Goal: Task Accomplishment & Management: Use online tool/utility

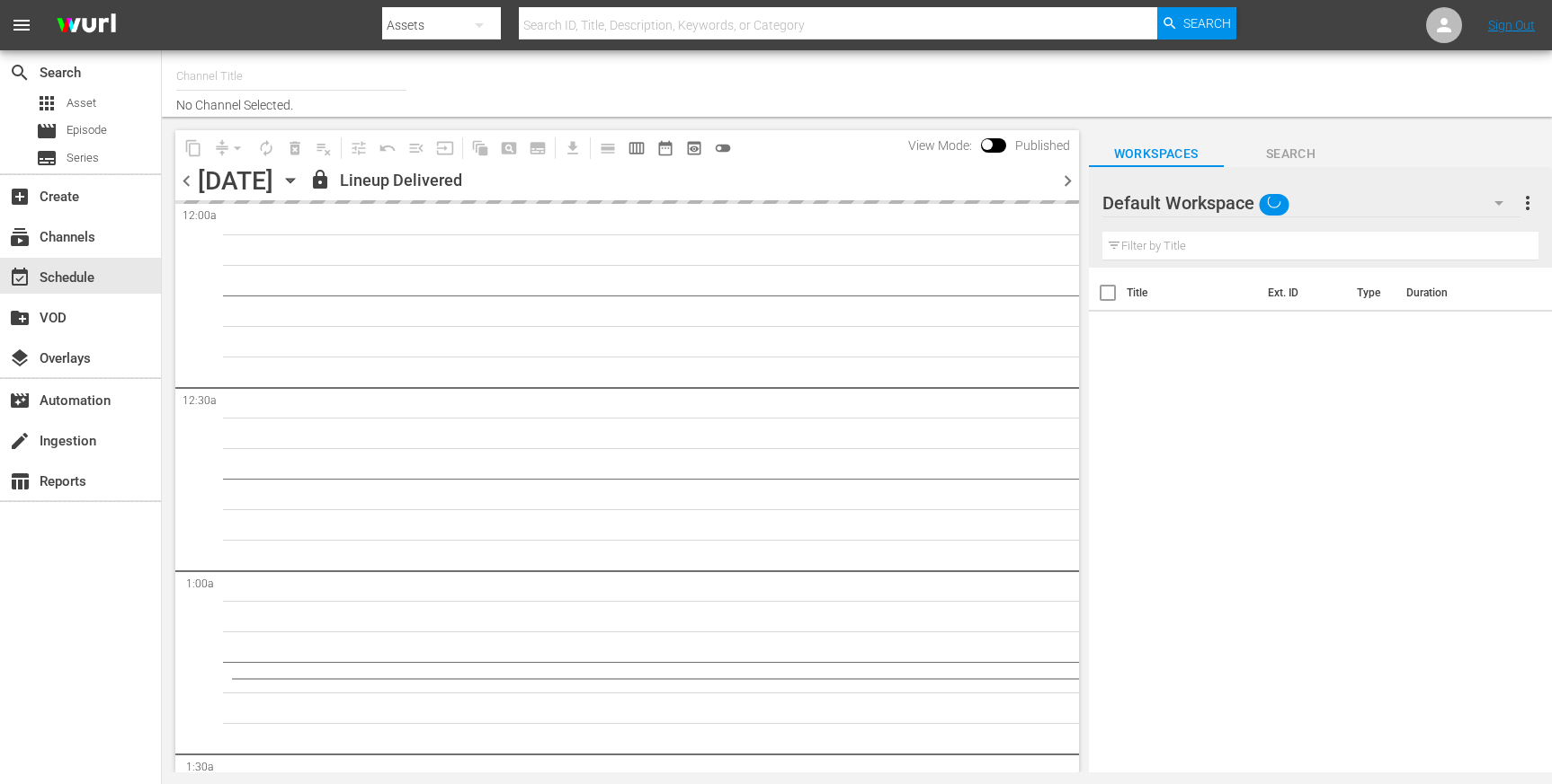
type input "Made in [GEOGRAPHIC_DATA] Powered by Moviefone (276)"
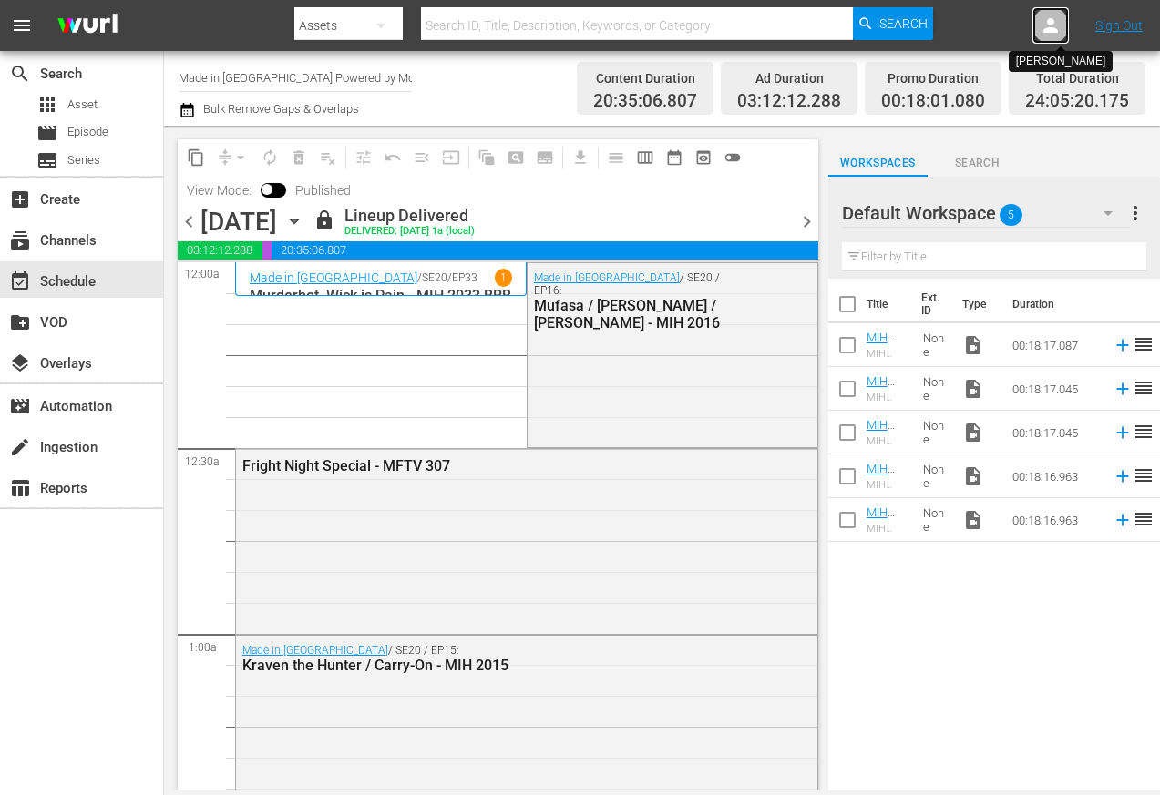
click at [1052, 27] on icon at bounding box center [1051, 26] width 22 height 22
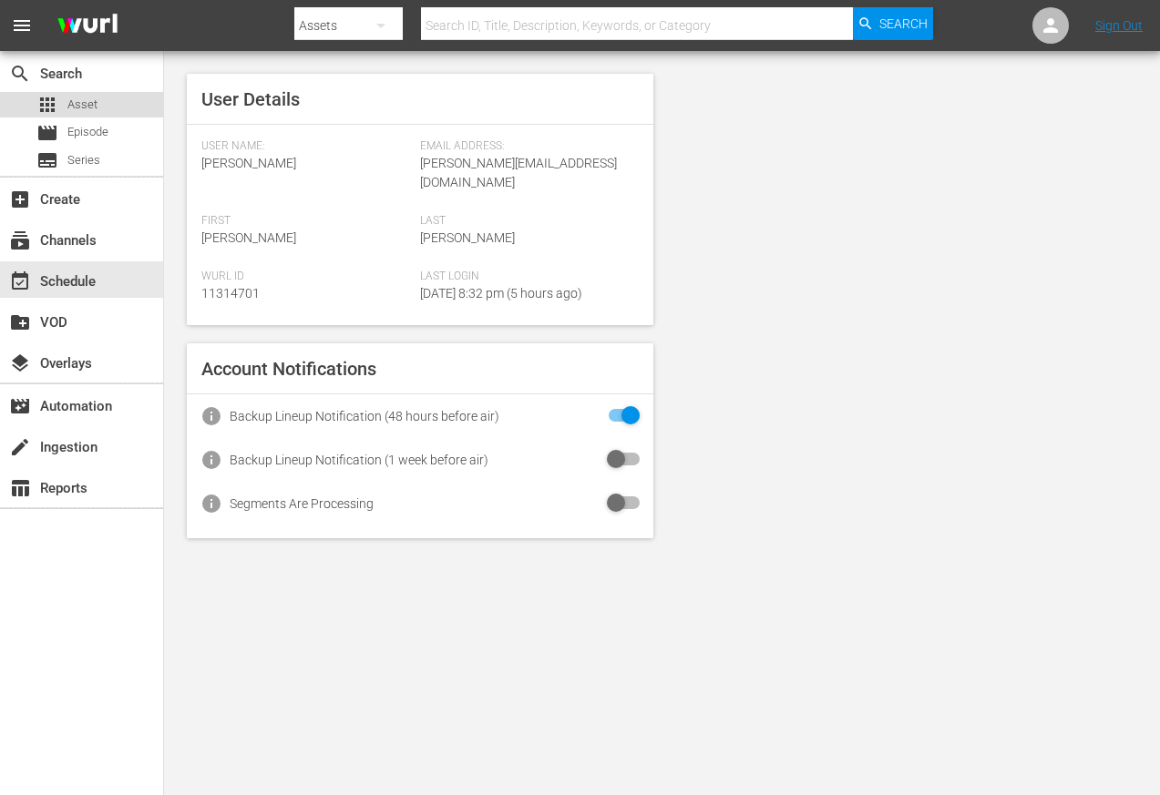
click at [91, 108] on span "Asset" at bounding box center [82, 105] width 30 height 18
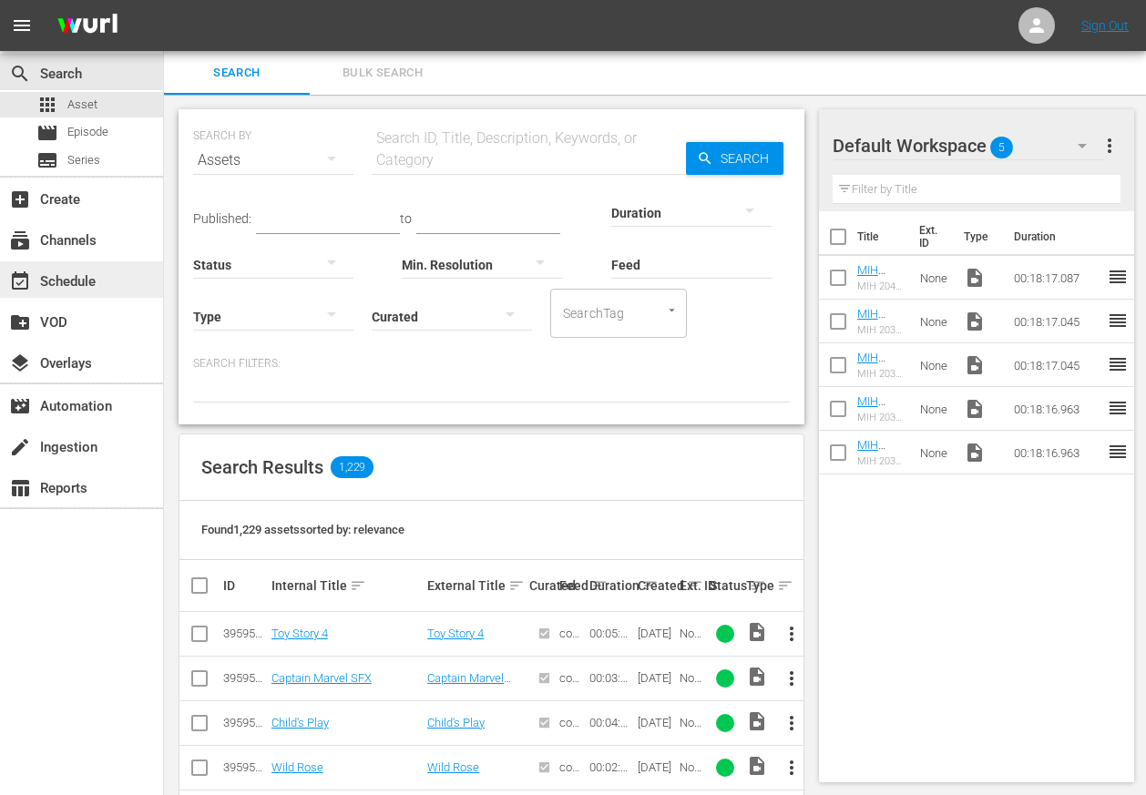
click at [70, 278] on div "event_available Schedule" at bounding box center [51, 279] width 102 height 16
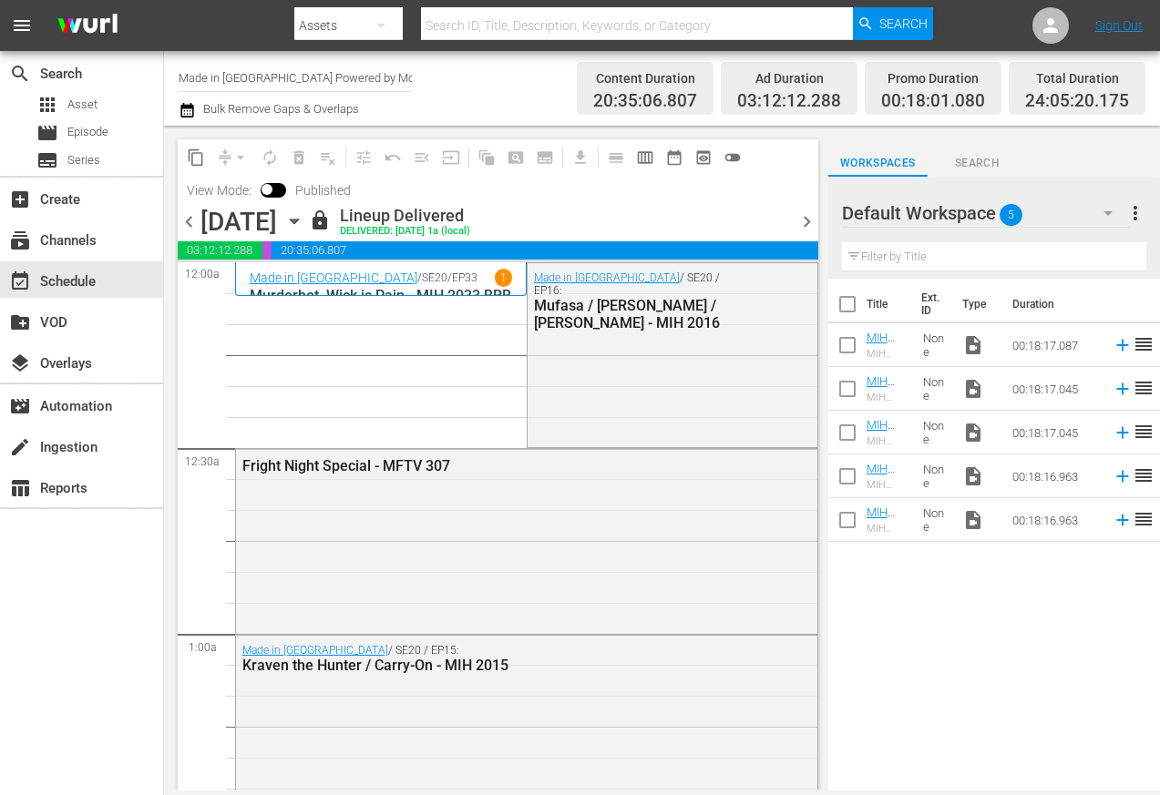
click at [811, 219] on span "chevron_right" at bounding box center [806, 221] width 23 height 23
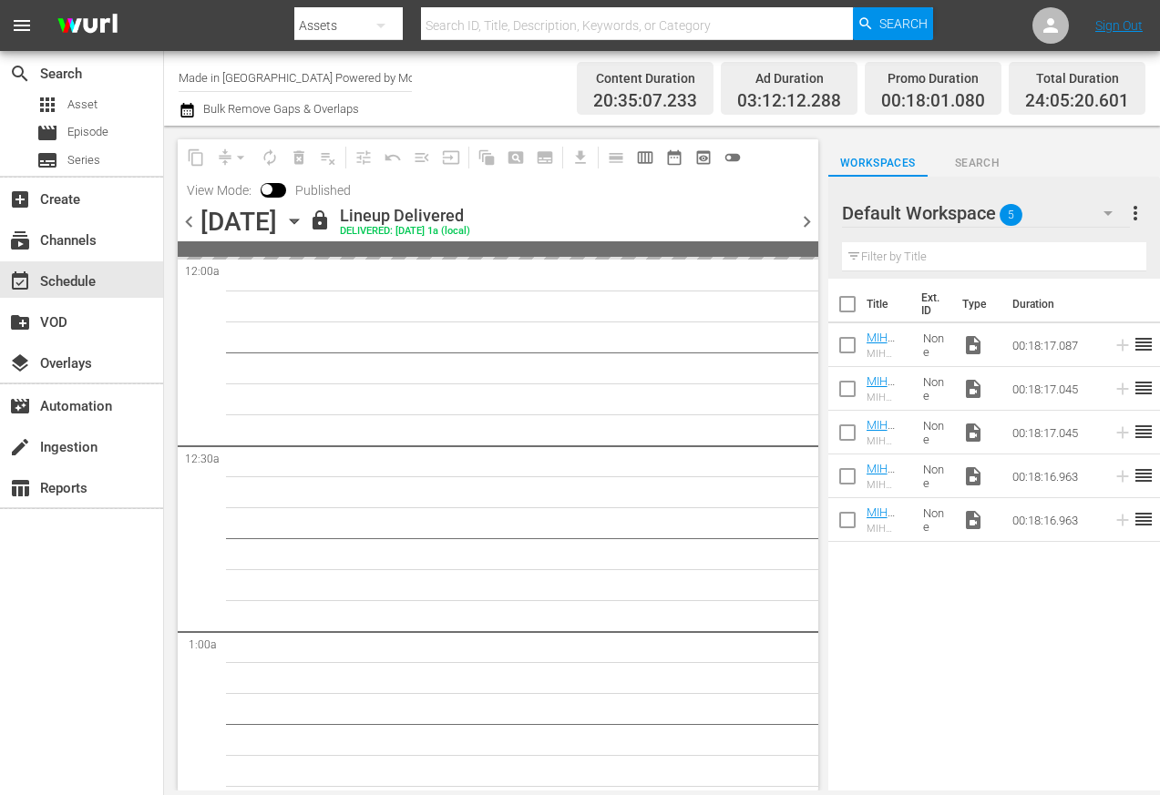
click at [801, 223] on span "chevron_right" at bounding box center [806, 221] width 23 height 23
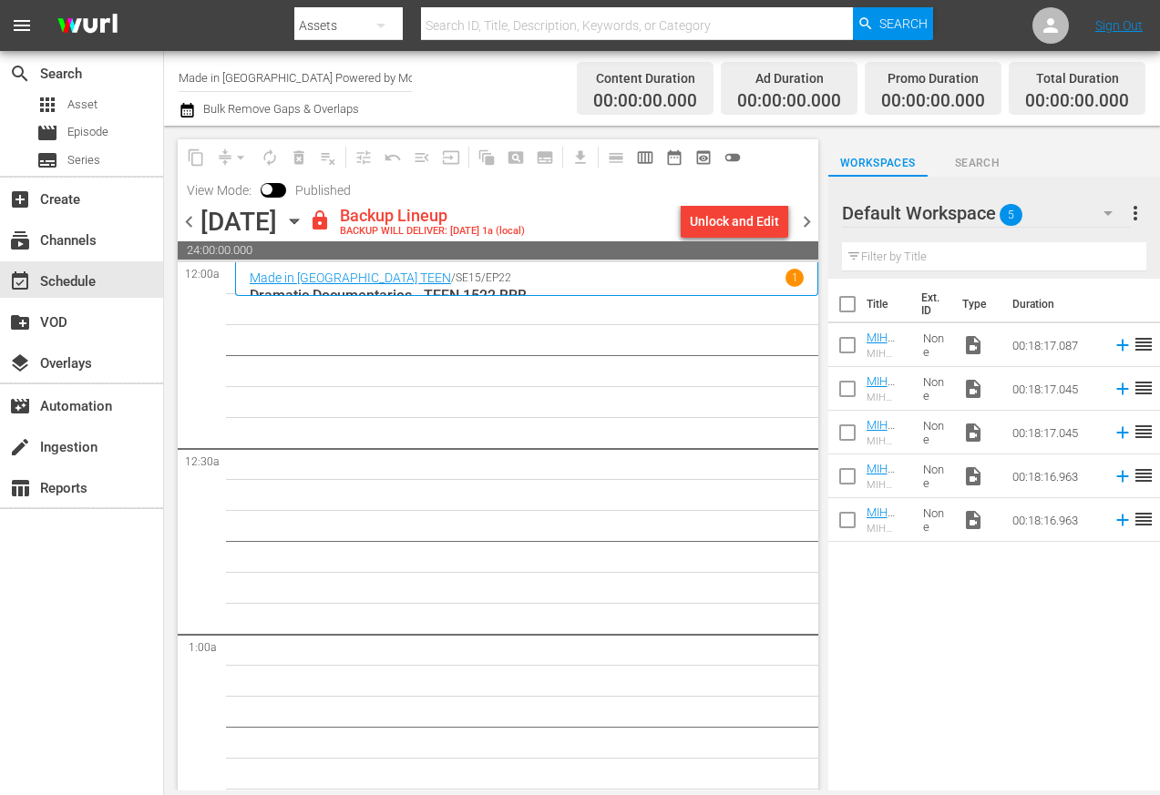
click at [805, 219] on span "chevron_right" at bounding box center [806, 221] width 23 height 23
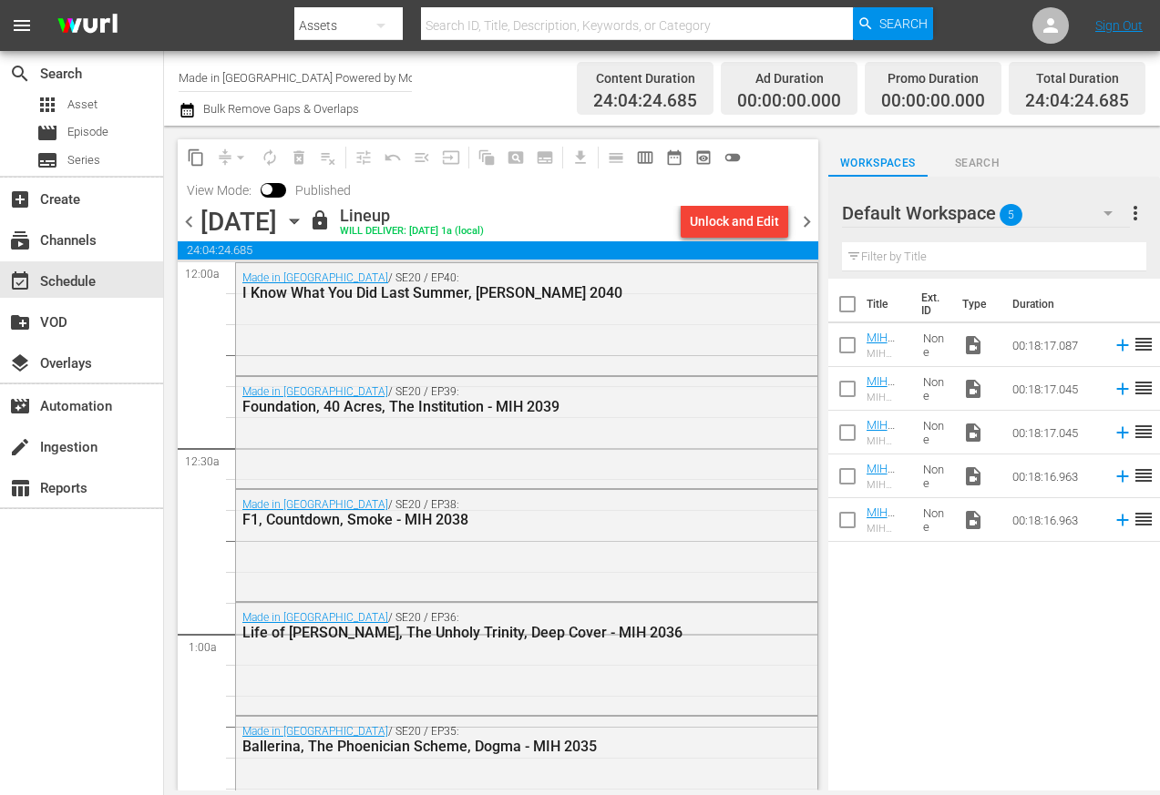
drag, startPoint x: 504, startPoint y: 304, endPoint x: 508, endPoint y: 398, distance: 93.9
click at [504, 304] on div "Made in [GEOGRAPHIC_DATA] / SE20 / EP40: I Know What You Did Last Summer, [PERS…" at bounding box center [526, 285] width 581 height 45
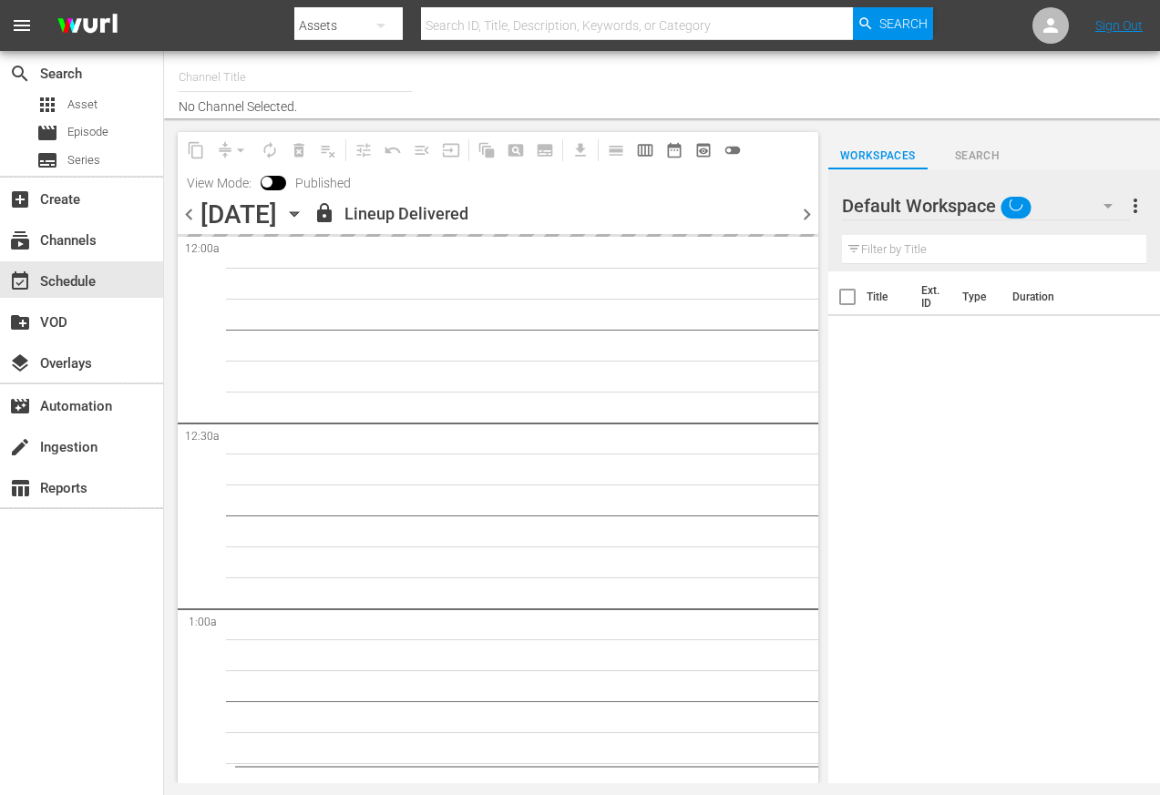
type input "Made in [GEOGRAPHIC_DATA] Powered by Moviefone (276)"
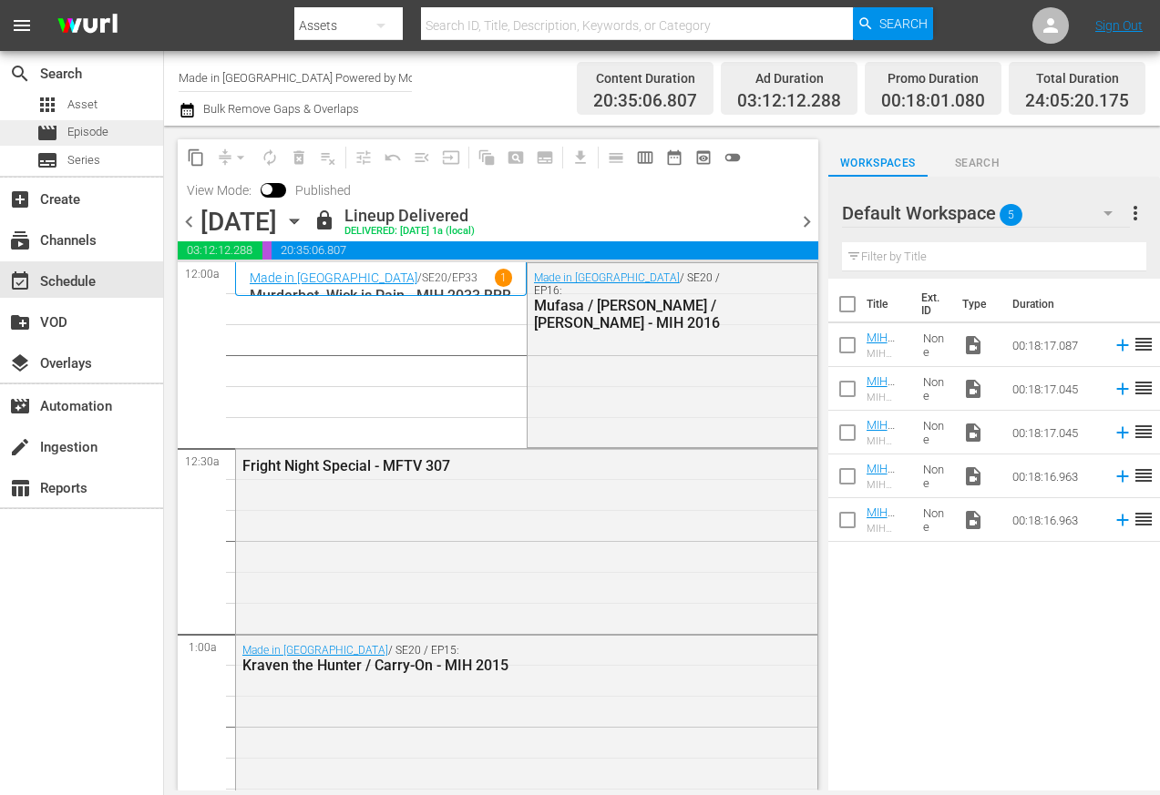
click at [96, 131] on span "Episode" at bounding box center [87, 132] width 41 height 18
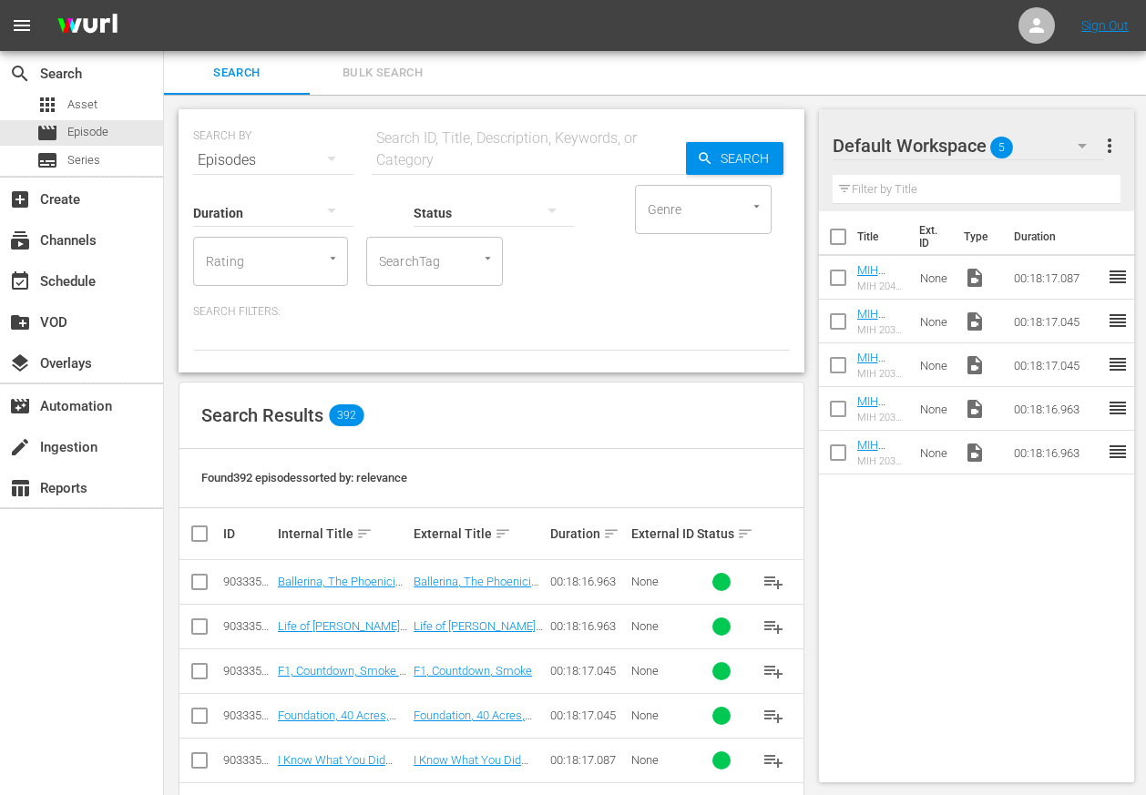
click at [446, 155] on input "text" at bounding box center [529, 160] width 314 height 44
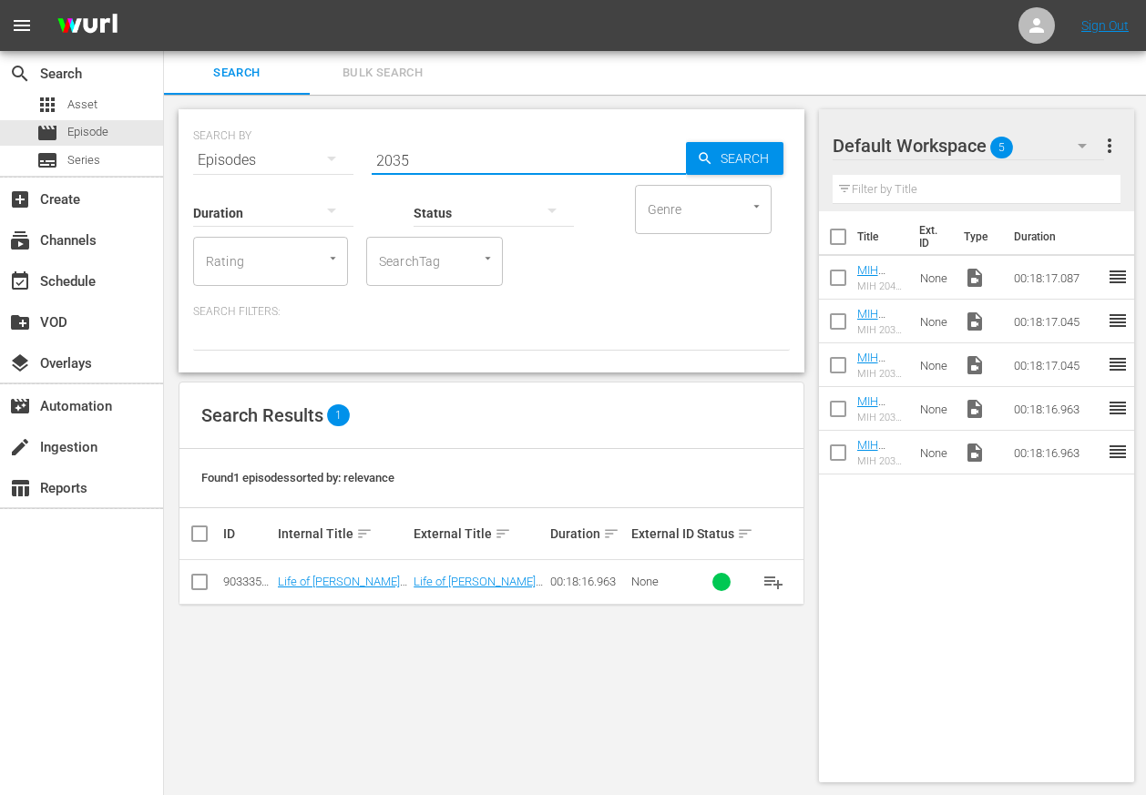
type input "2035"
click at [390, 74] on span "Bulk Search" at bounding box center [383, 73] width 124 height 21
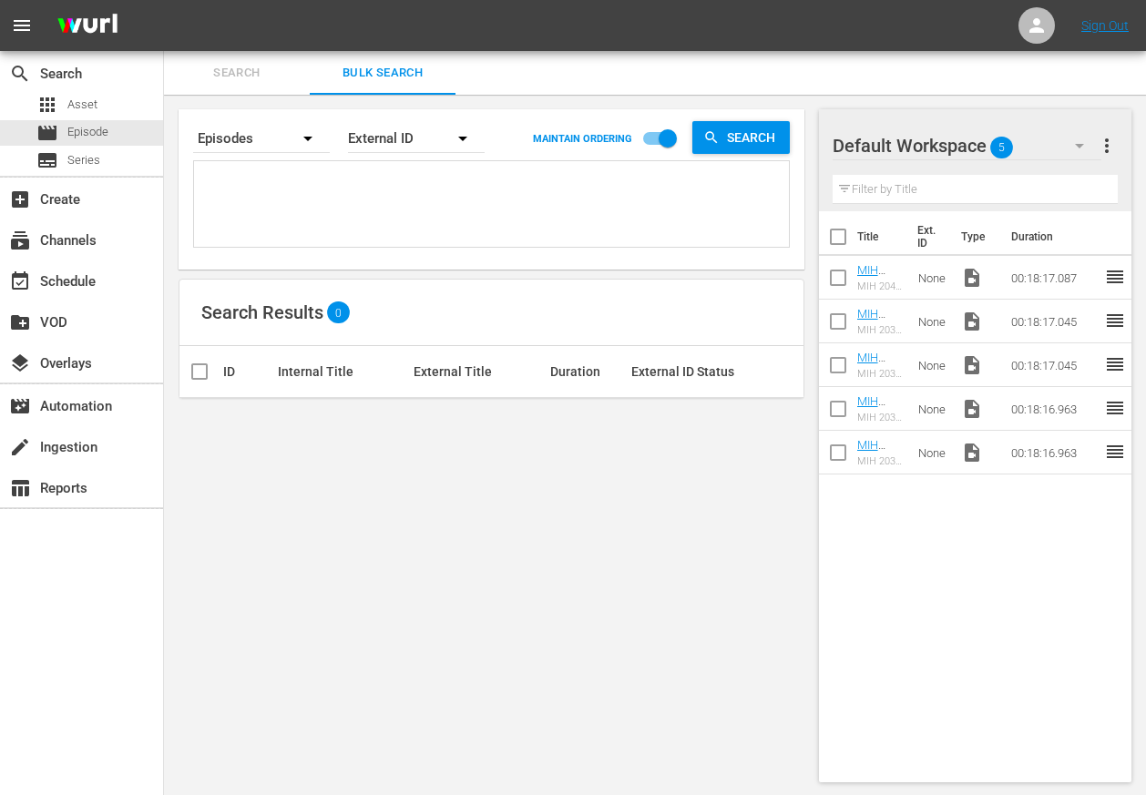
click at [251, 79] on span "Search" at bounding box center [237, 73] width 124 height 21
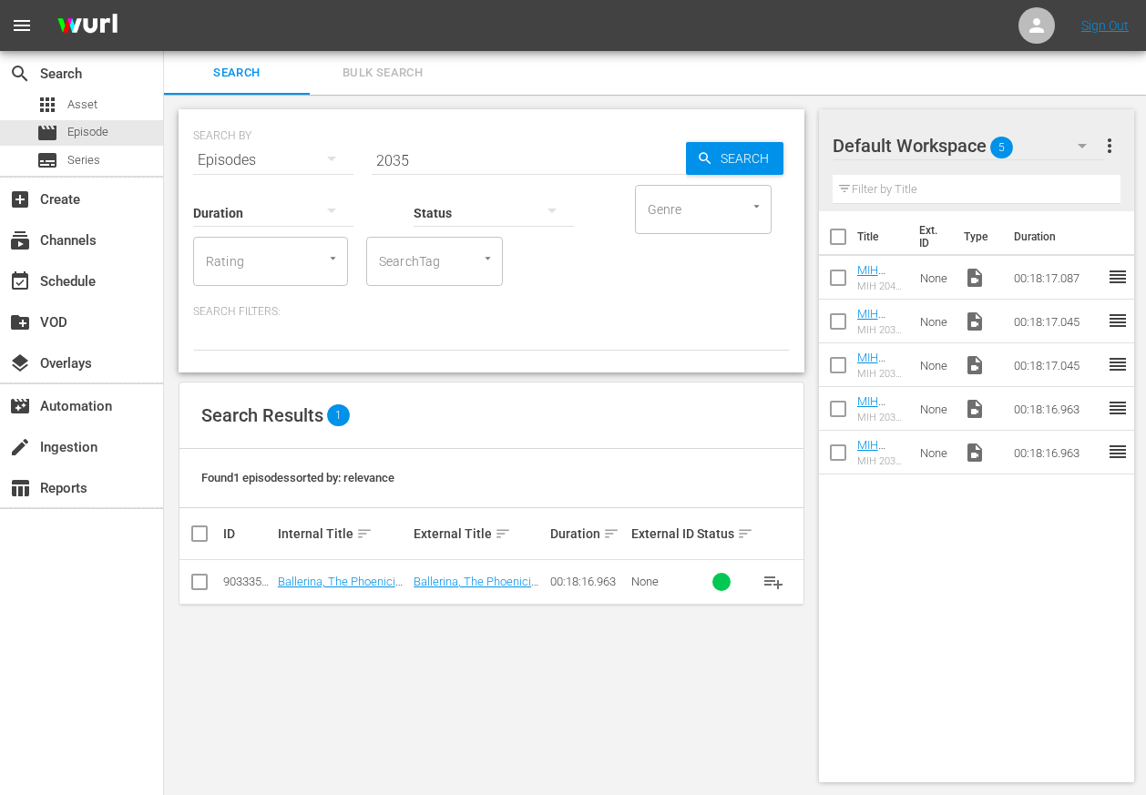
drag, startPoint x: 430, startPoint y: 160, endPoint x: 476, endPoint y: 154, distance: 46.0
click at [430, 162] on input "2035" at bounding box center [529, 160] width 314 height 44
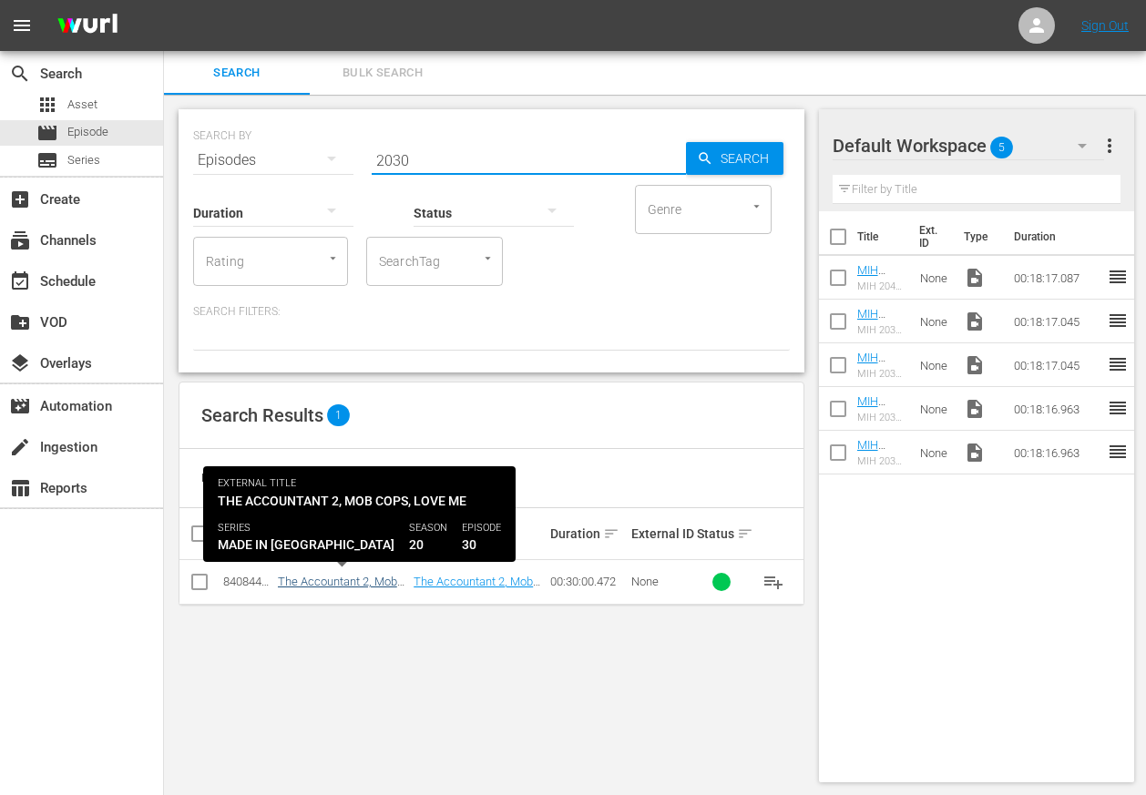
type input "2030"
click at [360, 589] on link "The Accountant 2, Mob Cops, Love Me - MIH 2030" at bounding box center [337, 595] width 119 height 41
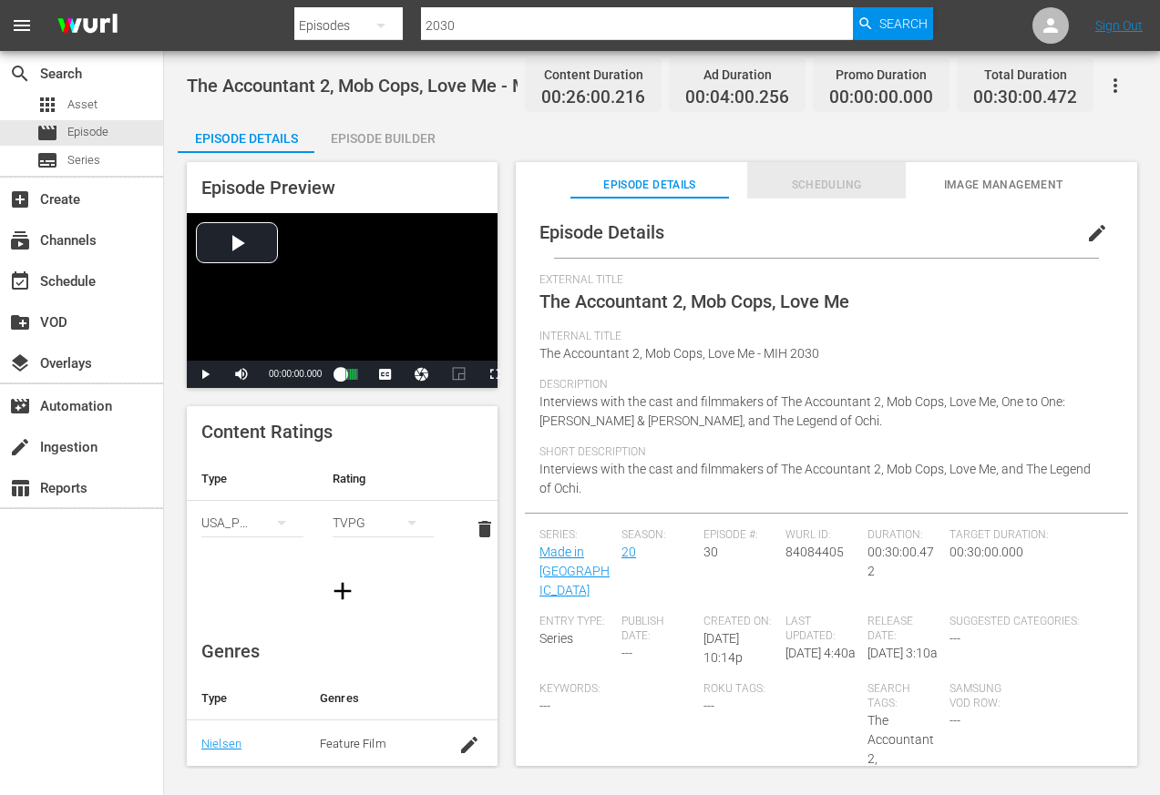
click at [841, 185] on span "Scheduling" at bounding box center [826, 185] width 159 height 19
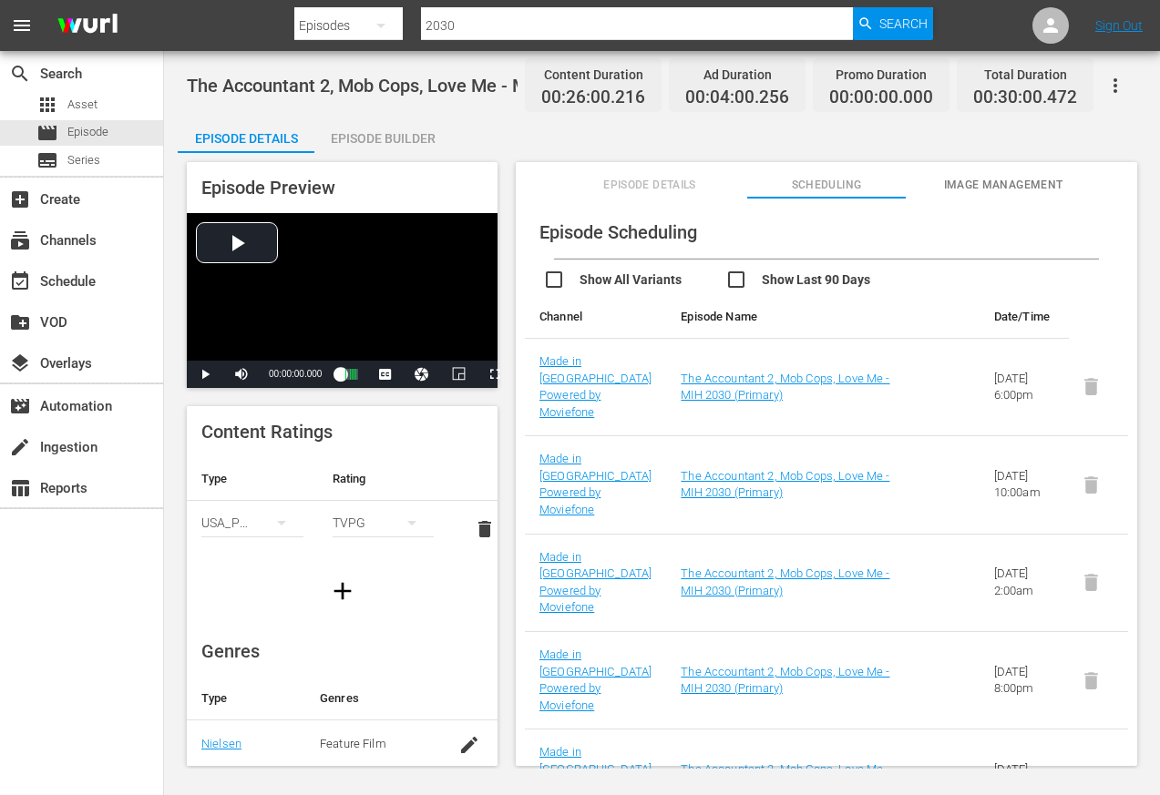
click at [392, 138] on div "Episode Builder" at bounding box center [382, 139] width 137 height 44
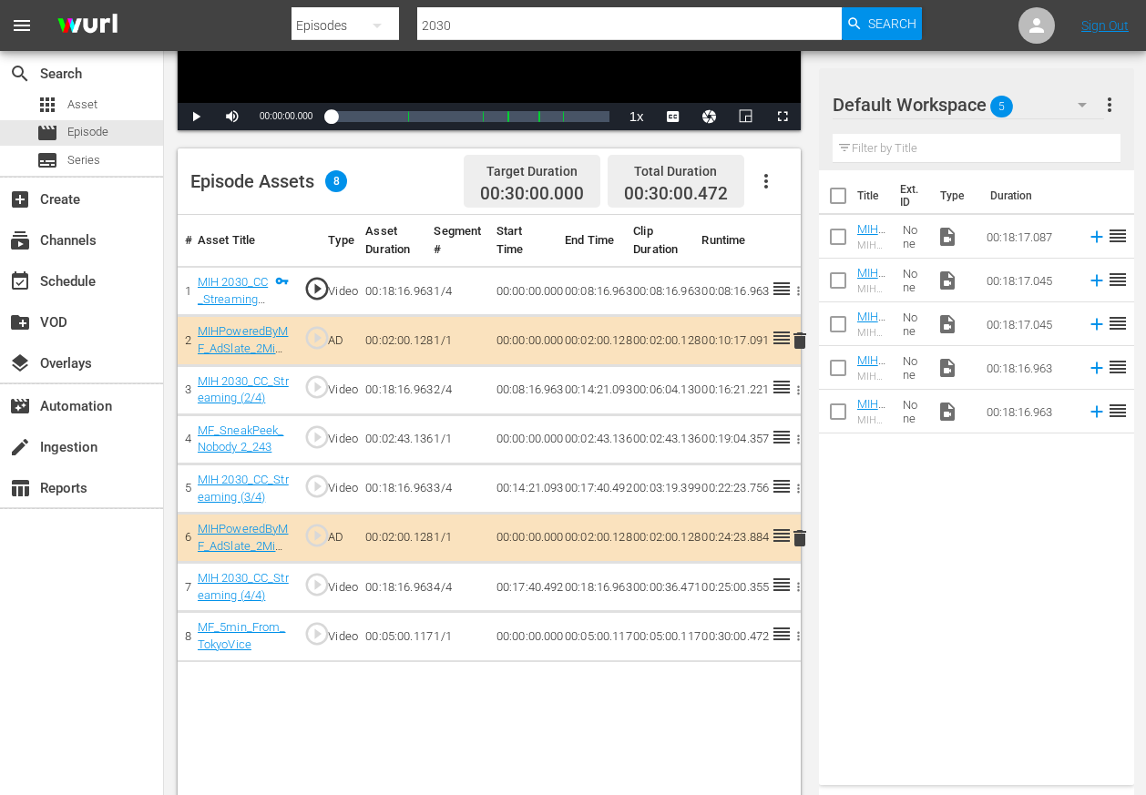
scroll to position [394, 0]
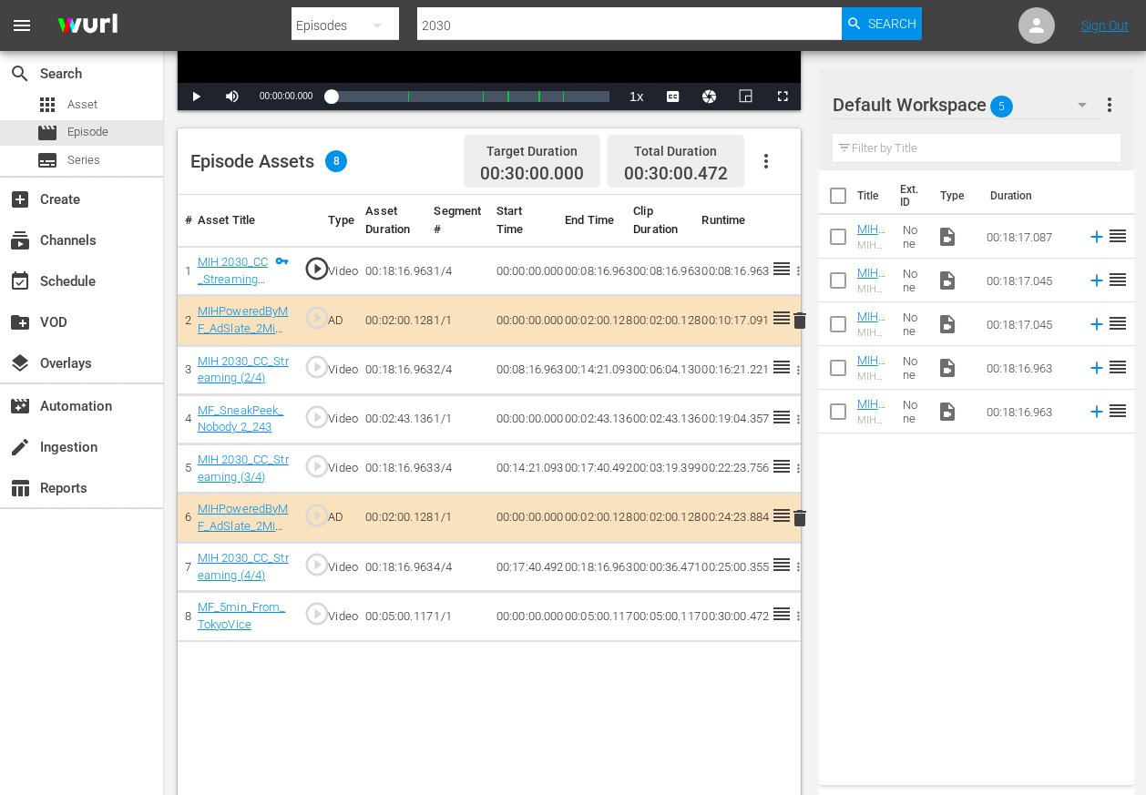
click at [841, 236] on input "checkbox" at bounding box center [838, 240] width 38 height 38
checkbox input "true"
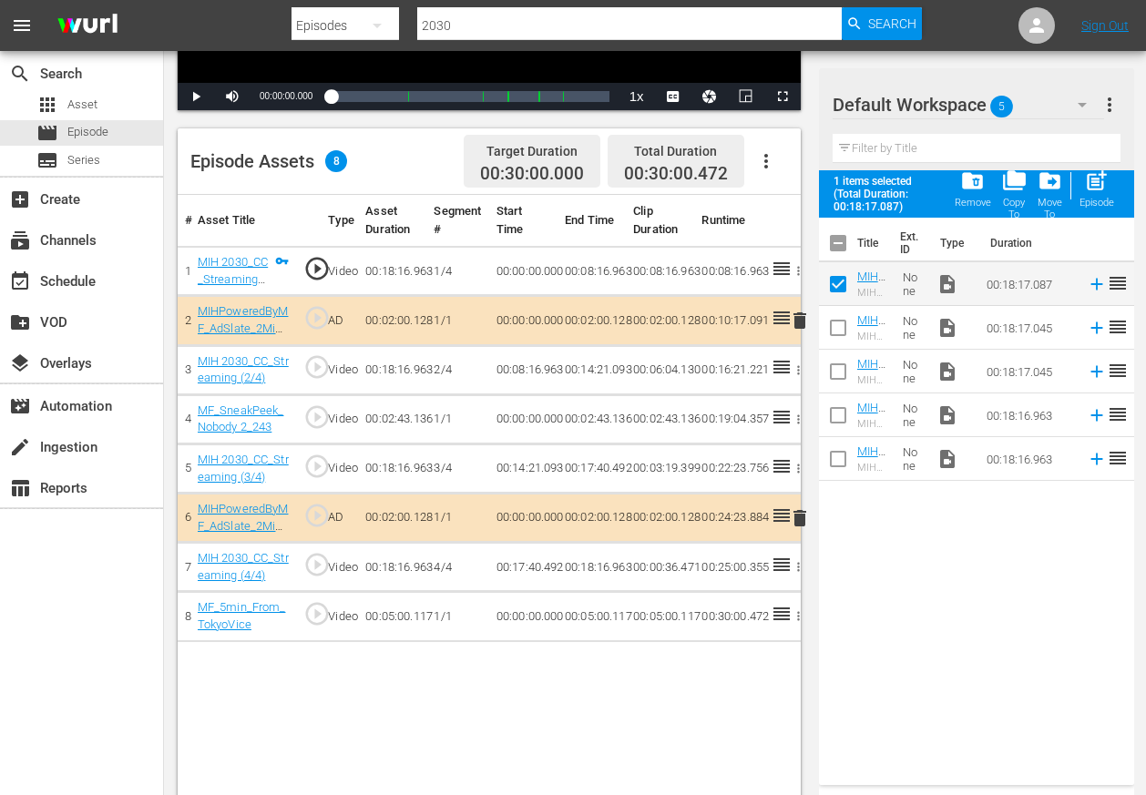
click at [836, 329] on input "checkbox" at bounding box center [838, 332] width 38 height 38
checkbox input "true"
click at [837, 369] on input "checkbox" at bounding box center [838, 375] width 38 height 38
checkbox input "true"
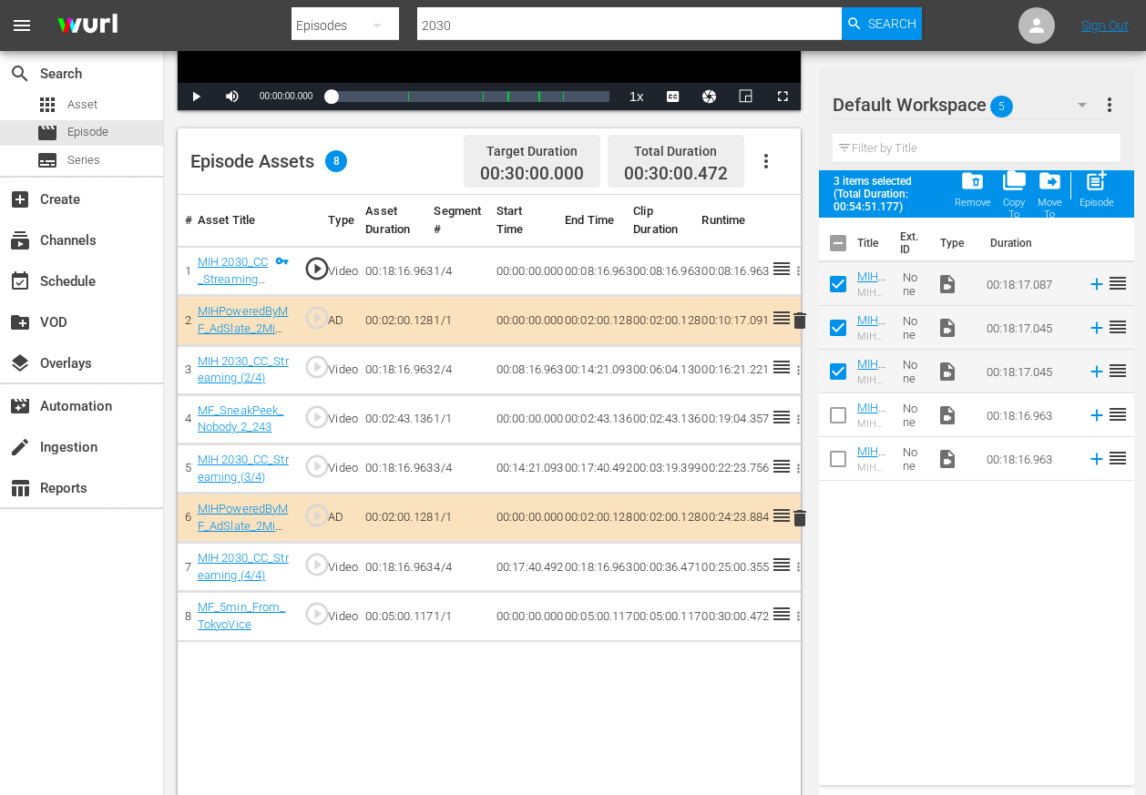
click at [838, 416] on input "checkbox" at bounding box center [838, 419] width 38 height 38
checkbox input "true"
click at [837, 459] on input "checkbox" at bounding box center [838, 463] width 38 height 38
checkbox input "true"
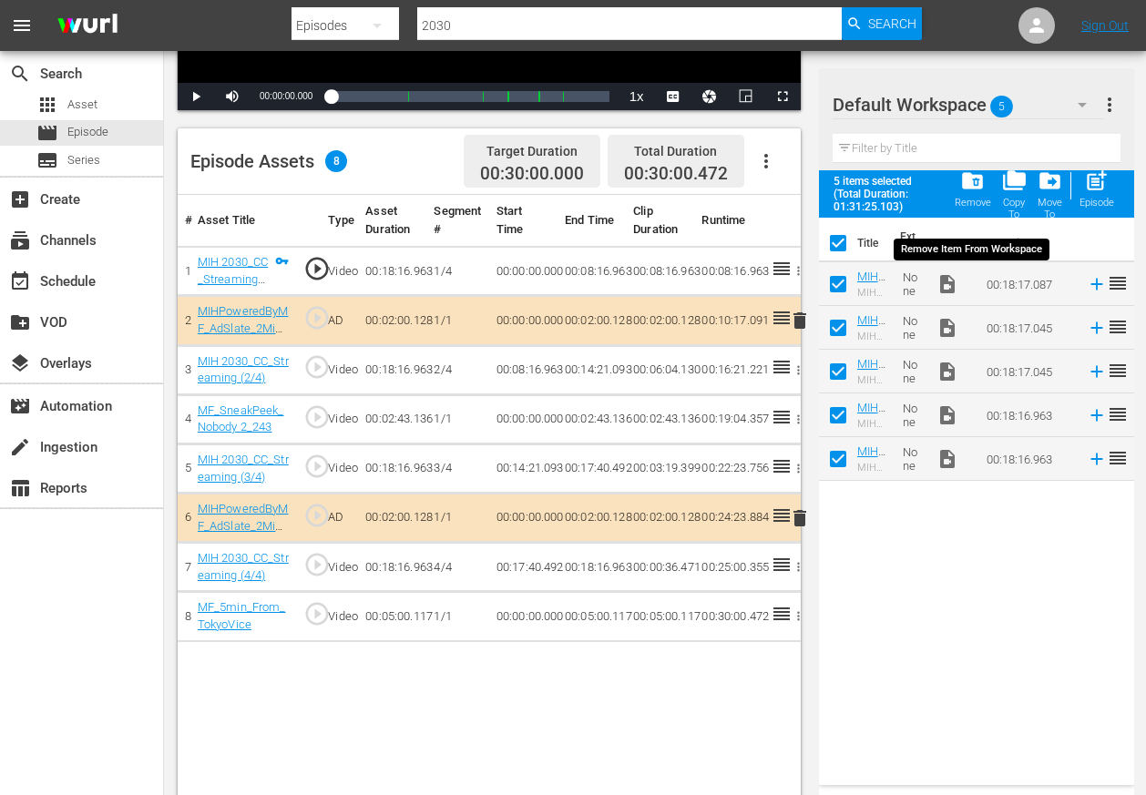
click at [972, 188] on span "folder_delete" at bounding box center [972, 181] width 25 height 25
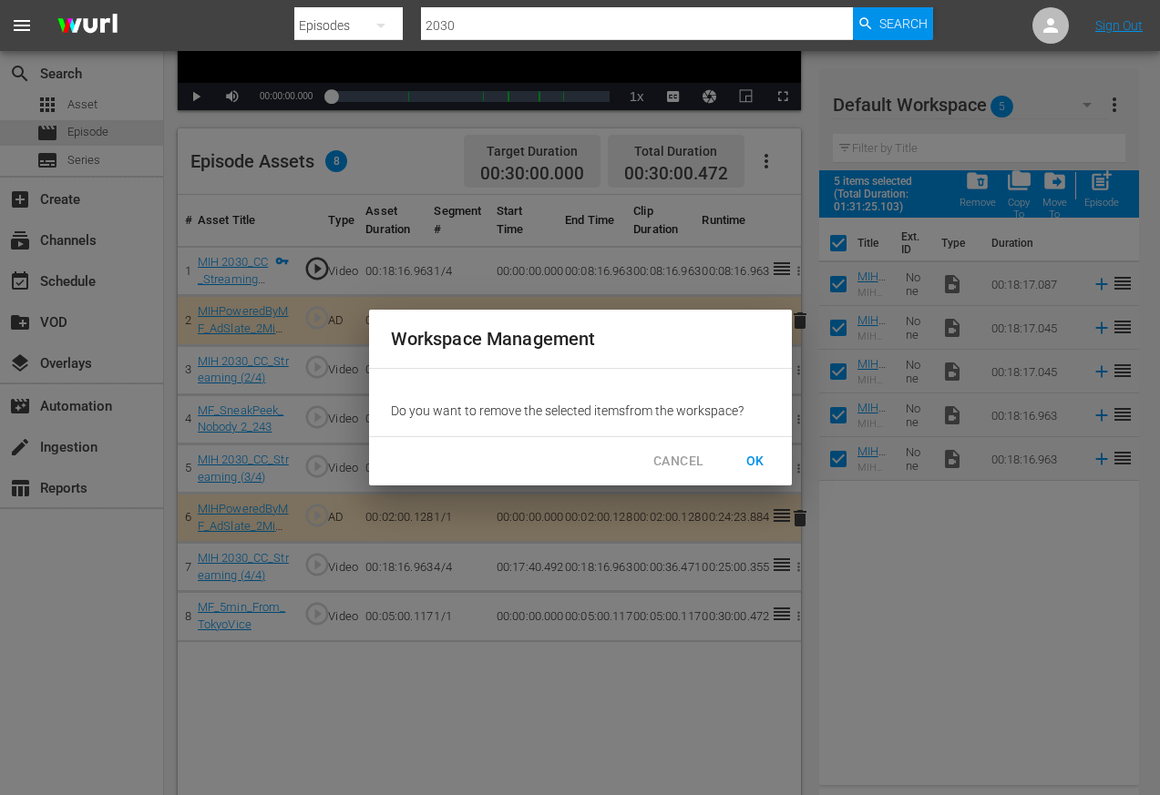
click at [762, 461] on span "OK" at bounding box center [755, 461] width 29 height 23
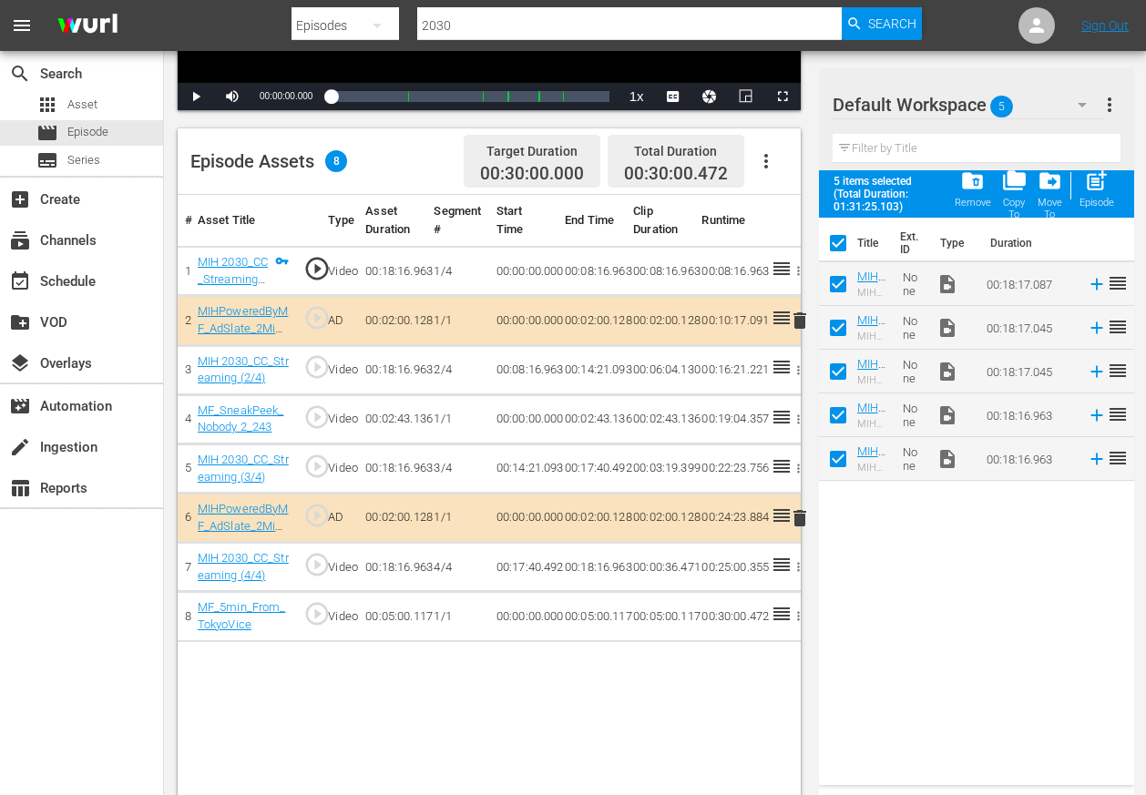
checkbox input "false"
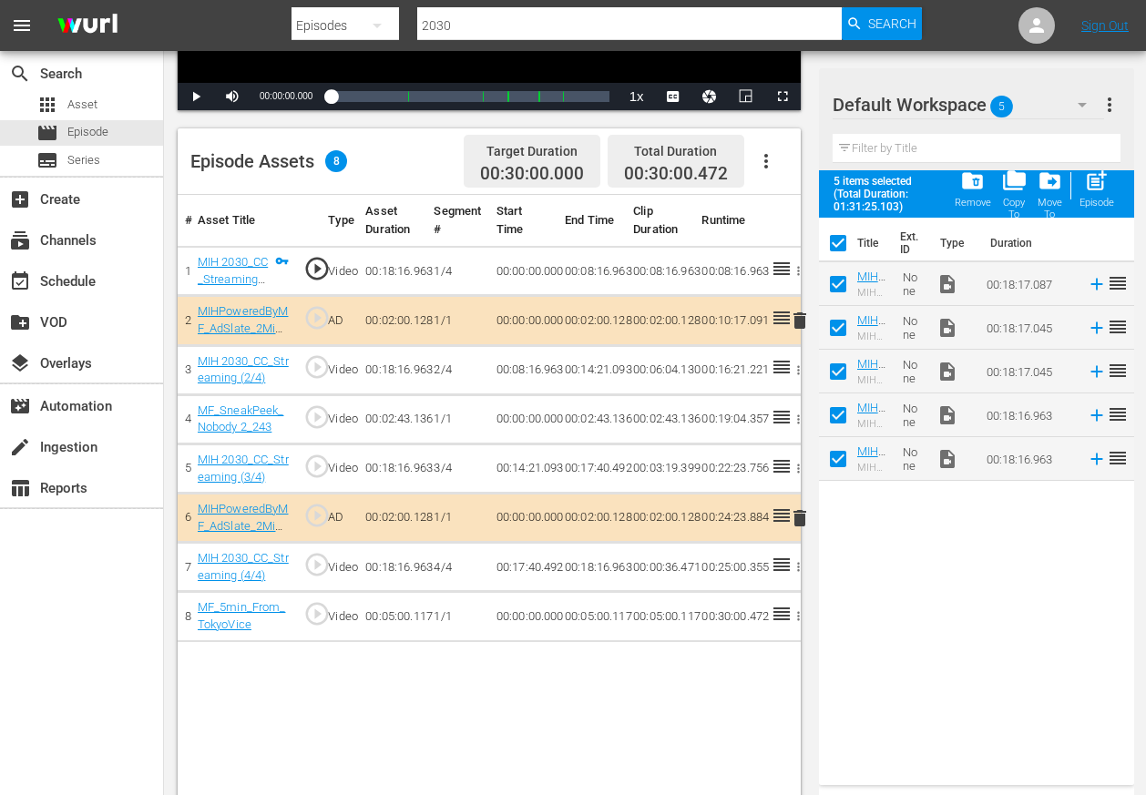
checkbox input "false"
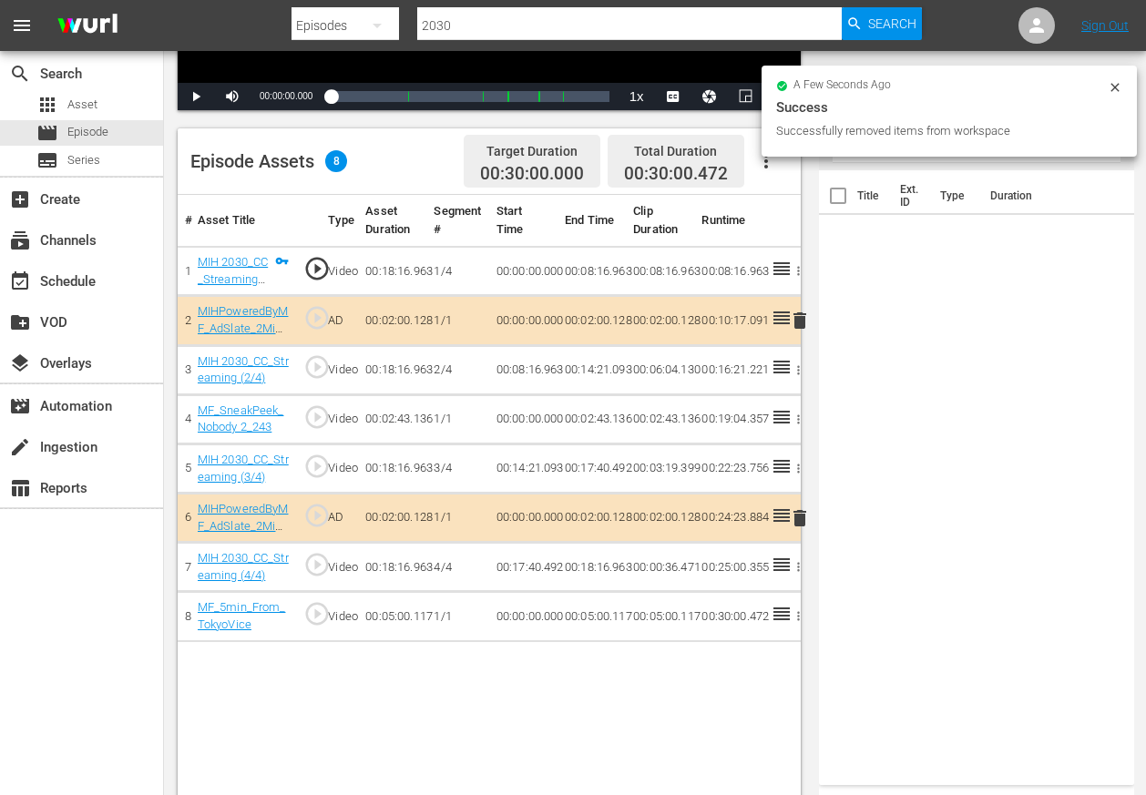
click at [467, 26] on input "2030" at bounding box center [629, 26] width 424 height 44
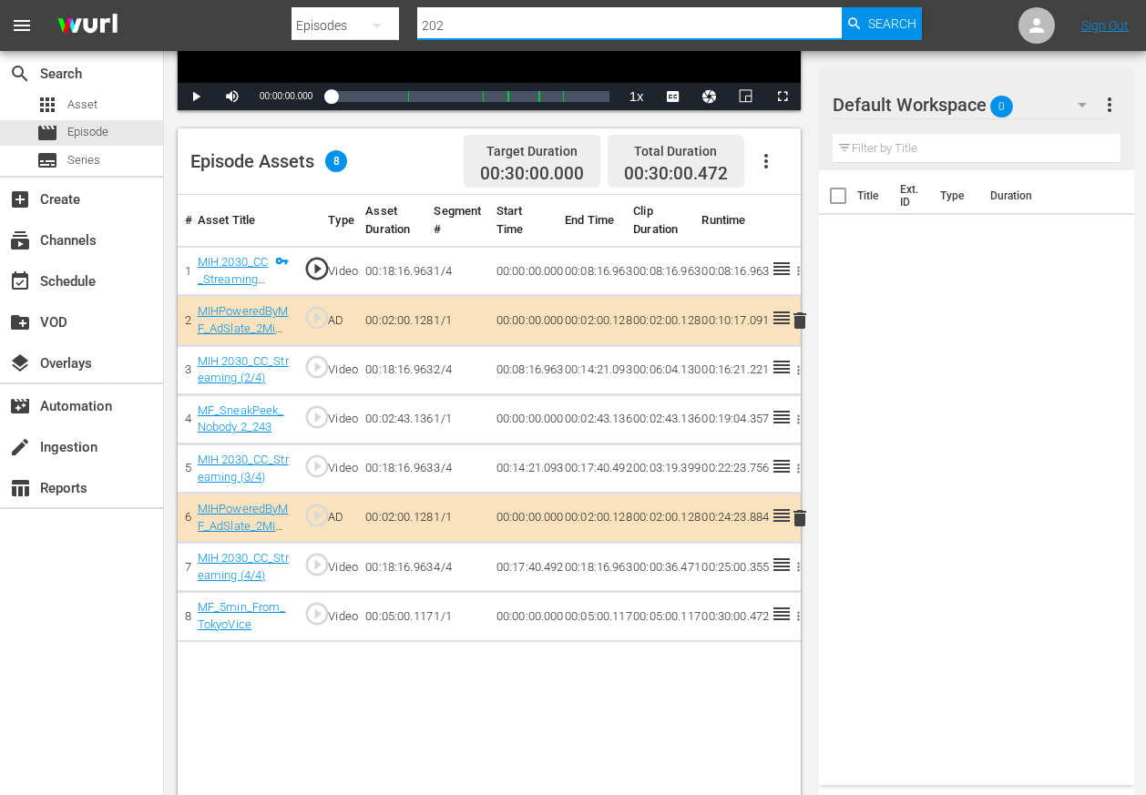
type input "2029"
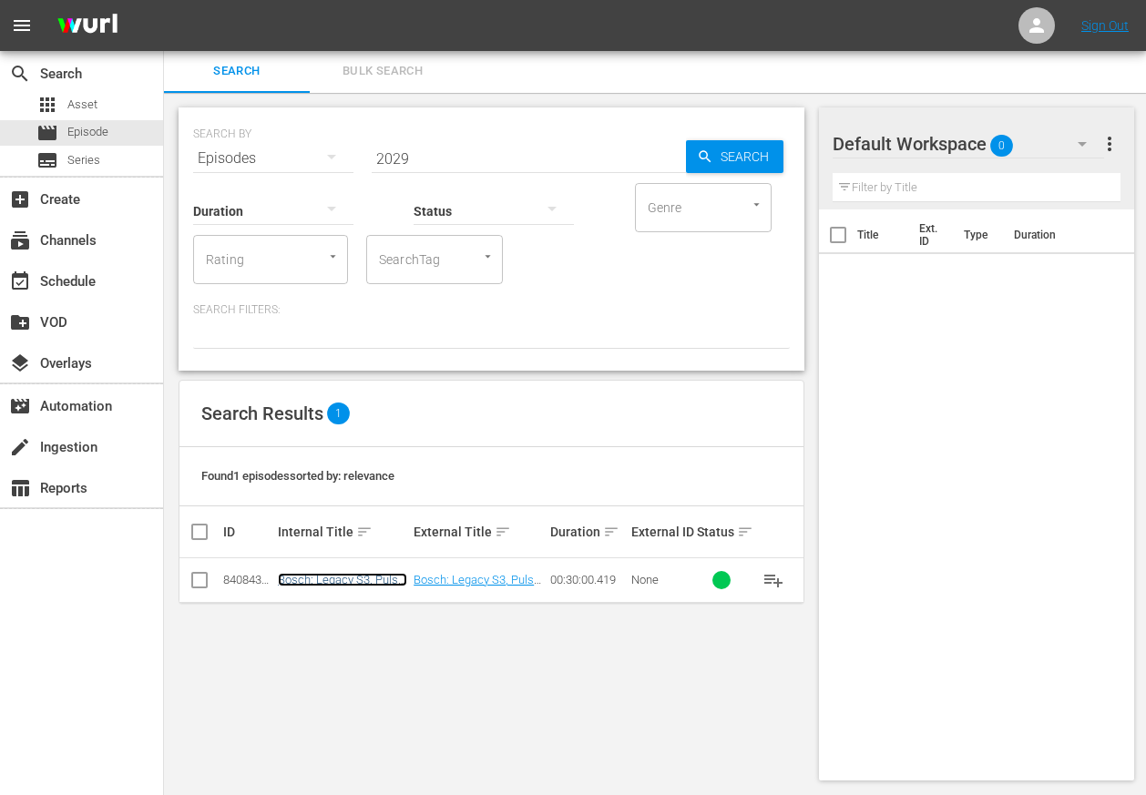
click at [336, 582] on link "Bosch: Legacy S3, Pulse, Black Bag - MIH 2029" at bounding box center [342, 586] width 129 height 27
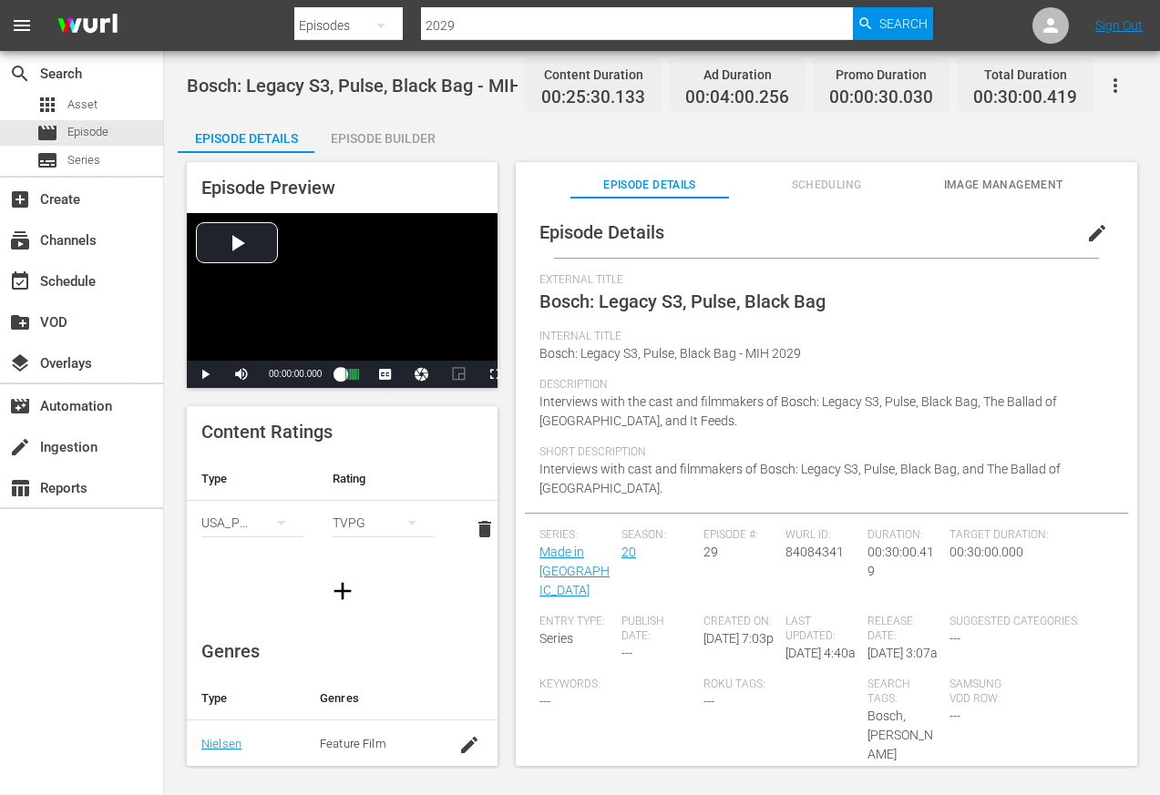
click at [378, 138] on div "Episode Builder" at bounding box center [382, 139] width 137 height 44
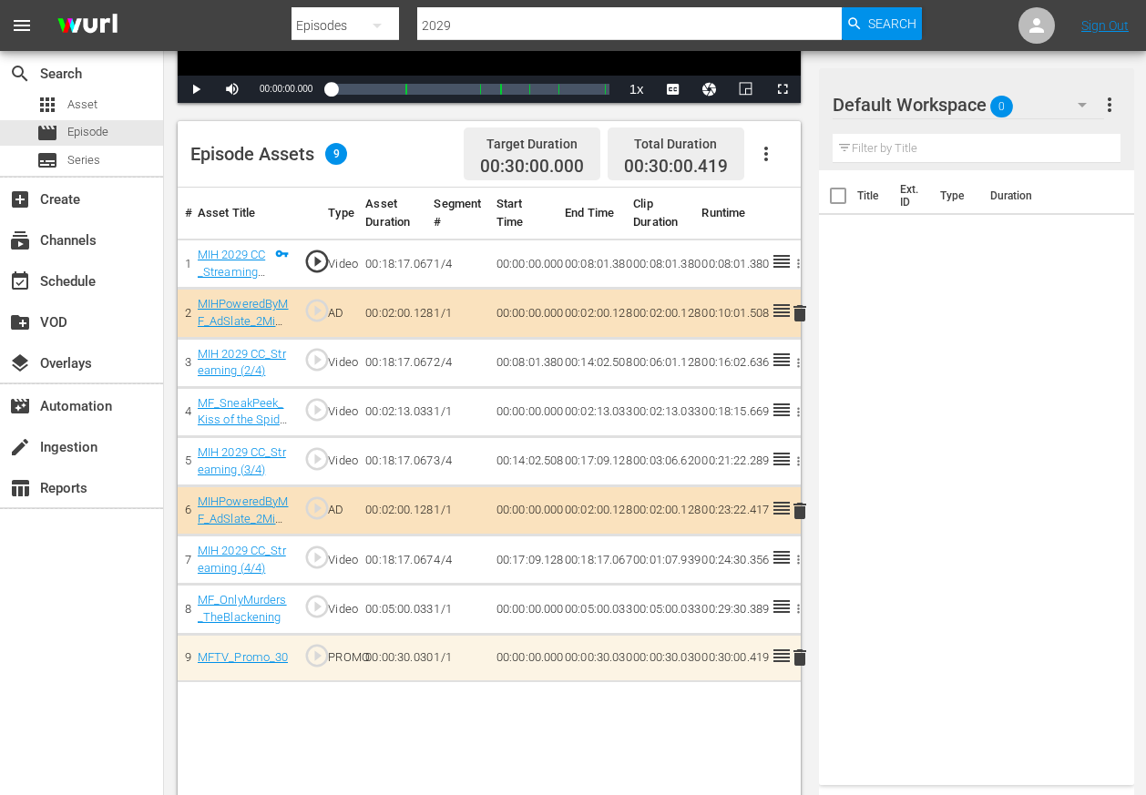
scroll to position [410, 0]
